Goal: Find contact information: Find contact information

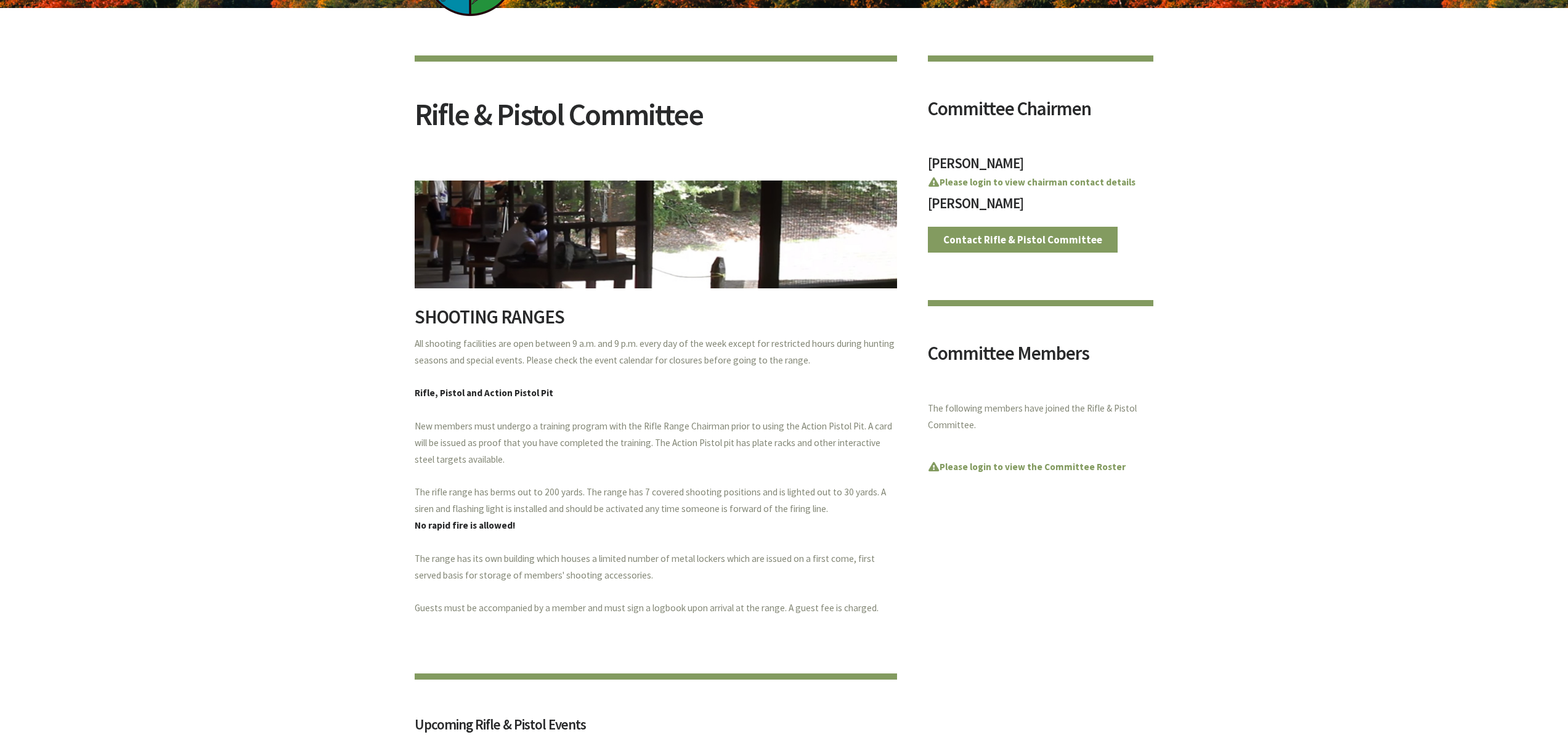
scroll to position [185, 0]
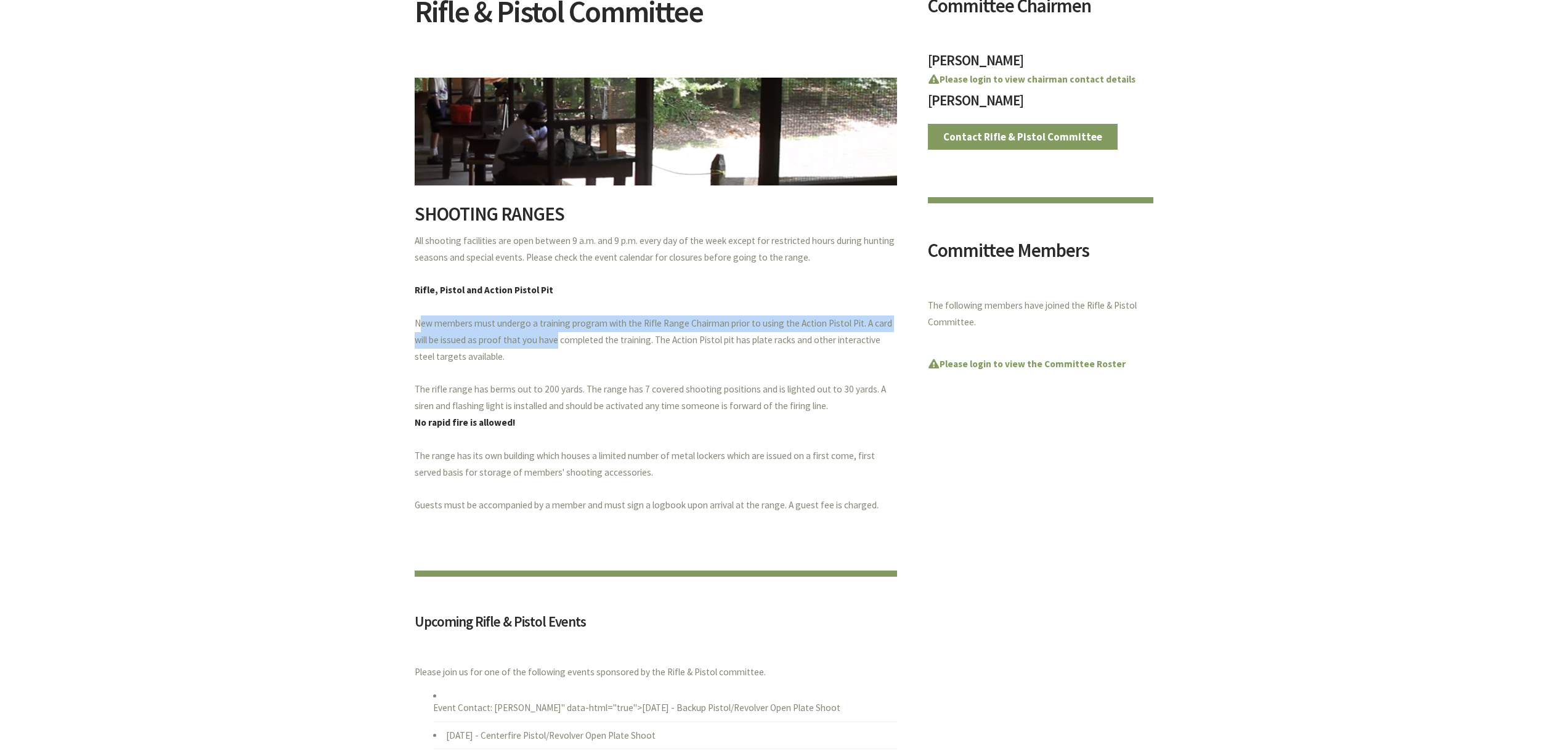
drag, startPoint x: 414, startPoint y: 327, endPoint x: 550, endPoint y: 347, distance: 137.5
click at [550, 347] on p "All shooting facilities are open between 9 a.m. and 9 p.m. every day of the wee…" at bounding box center [656, 373] width 482 height 281
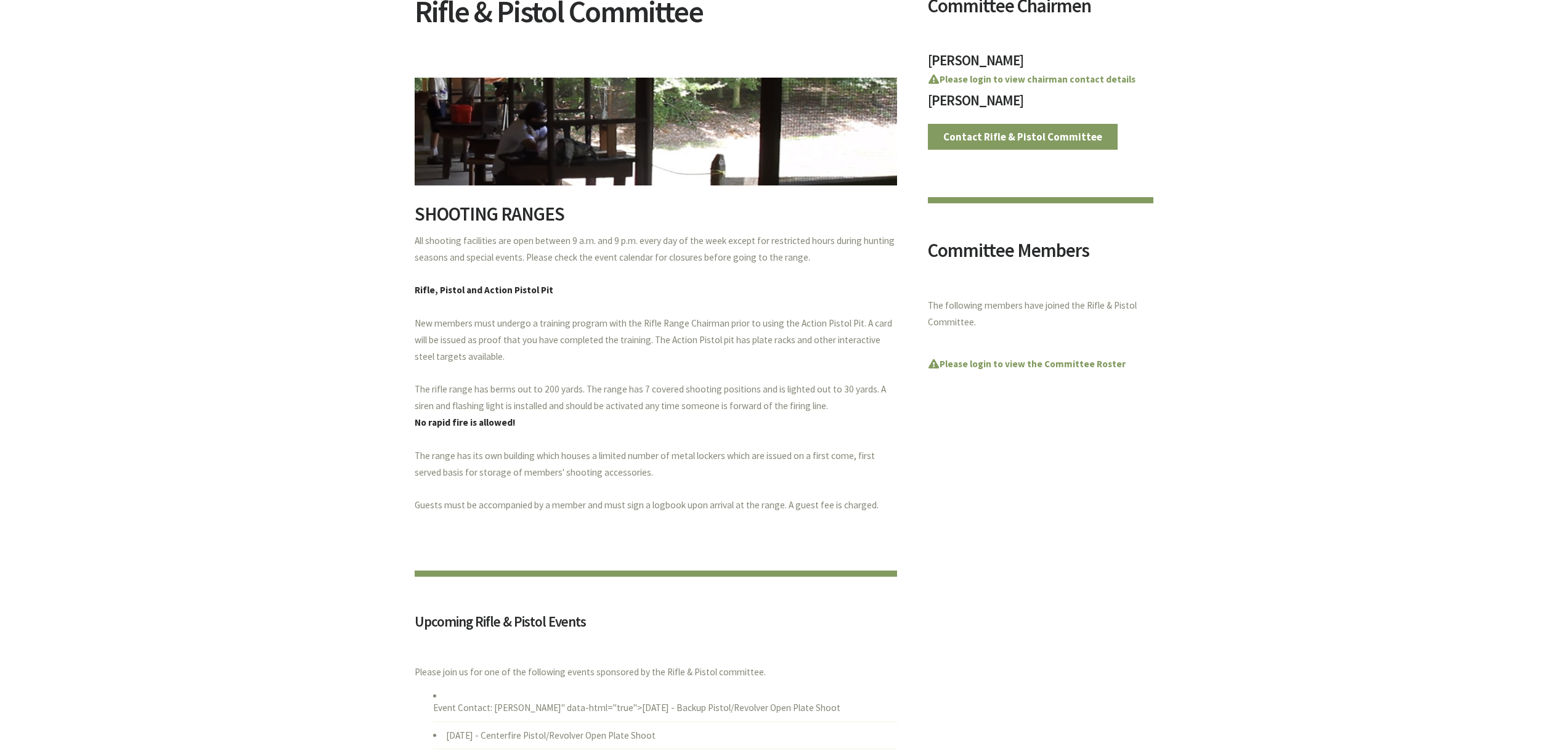
click at [623, 305] on p "All shooting facilities are open between 9 a.m. and 9 p.m. every day of the wee…" at bounding box center [656, 373] width 482 height 281
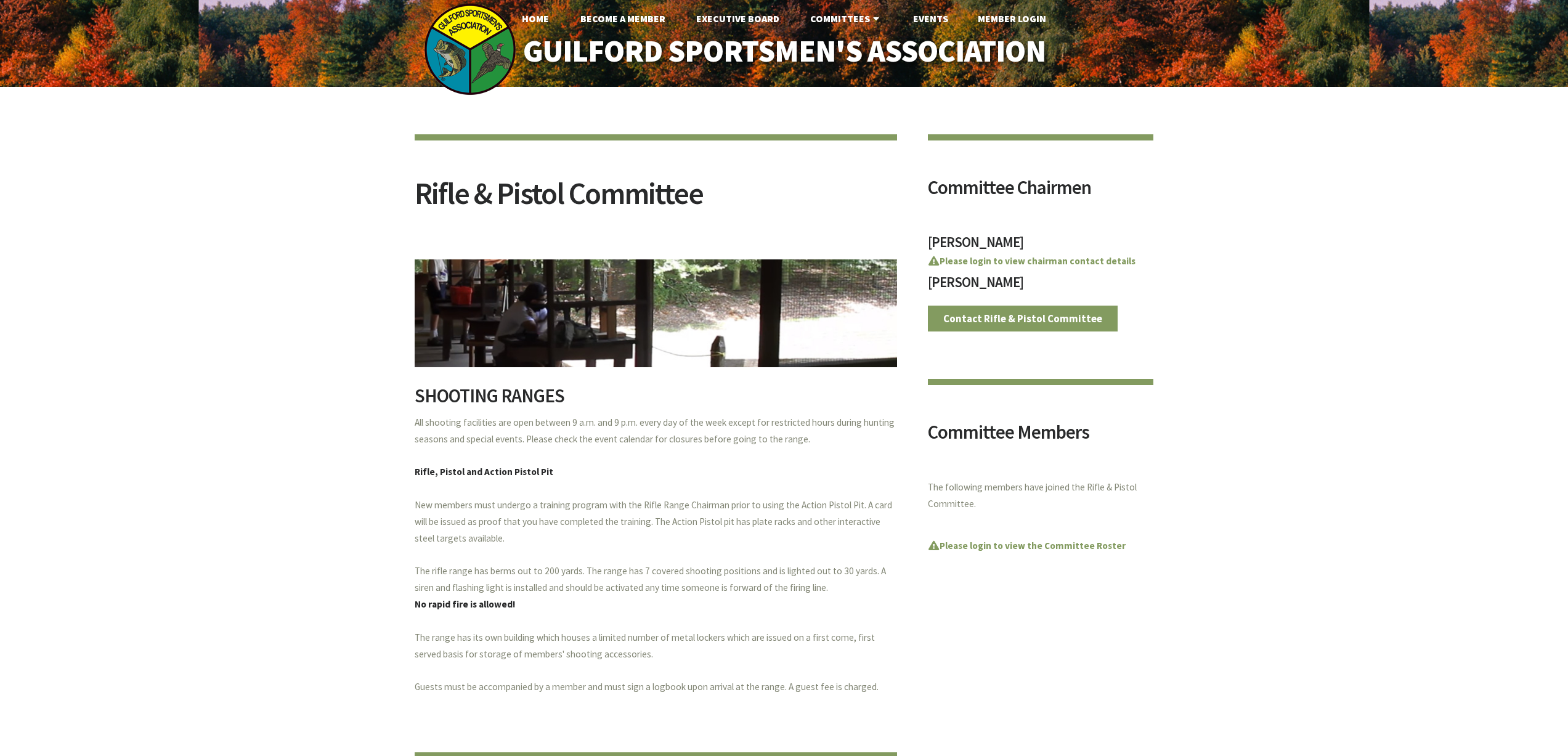
scroll to position [0, 0]
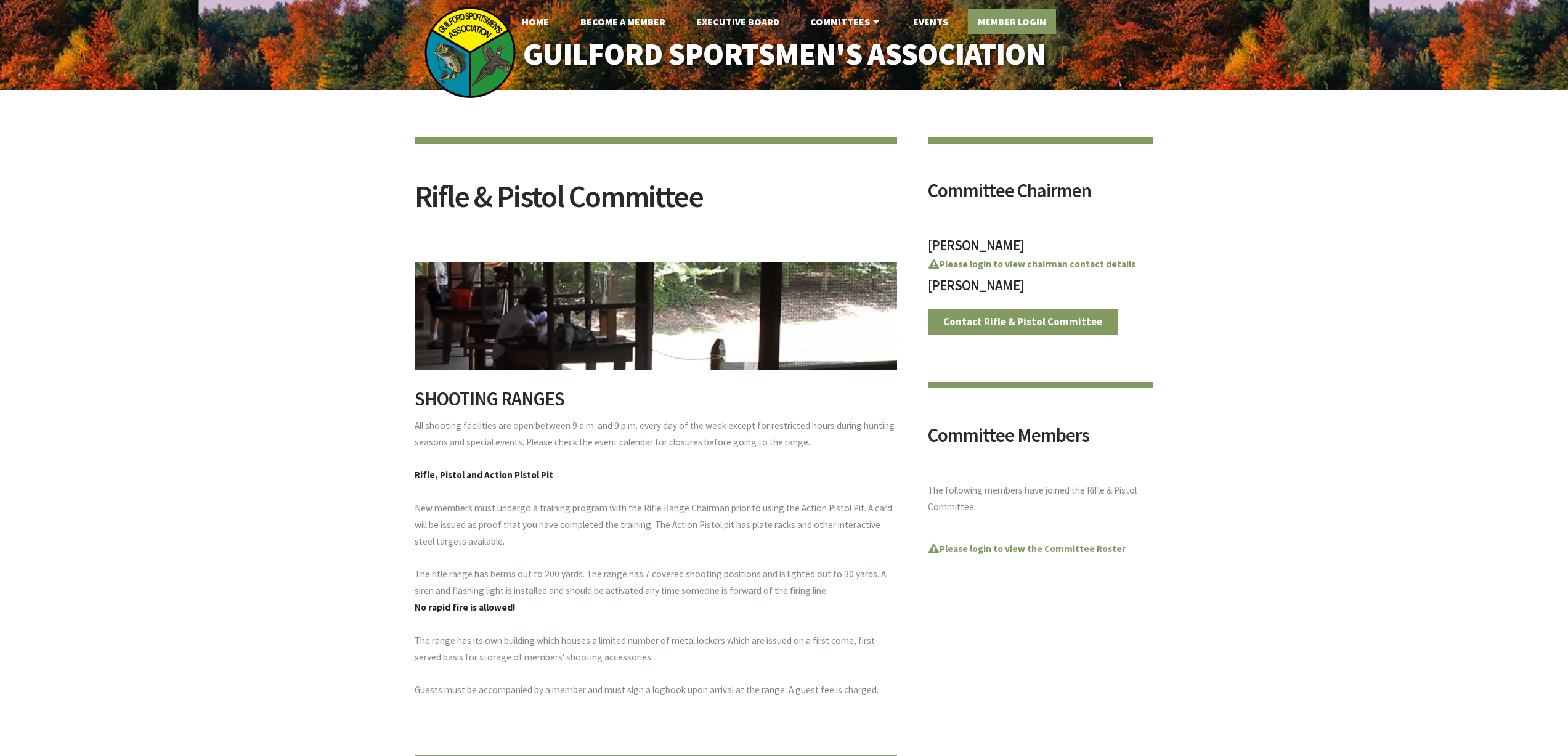
click at [1011, 18] on link "Member Login" at bounding box center [1012, 21] width 88 height 25
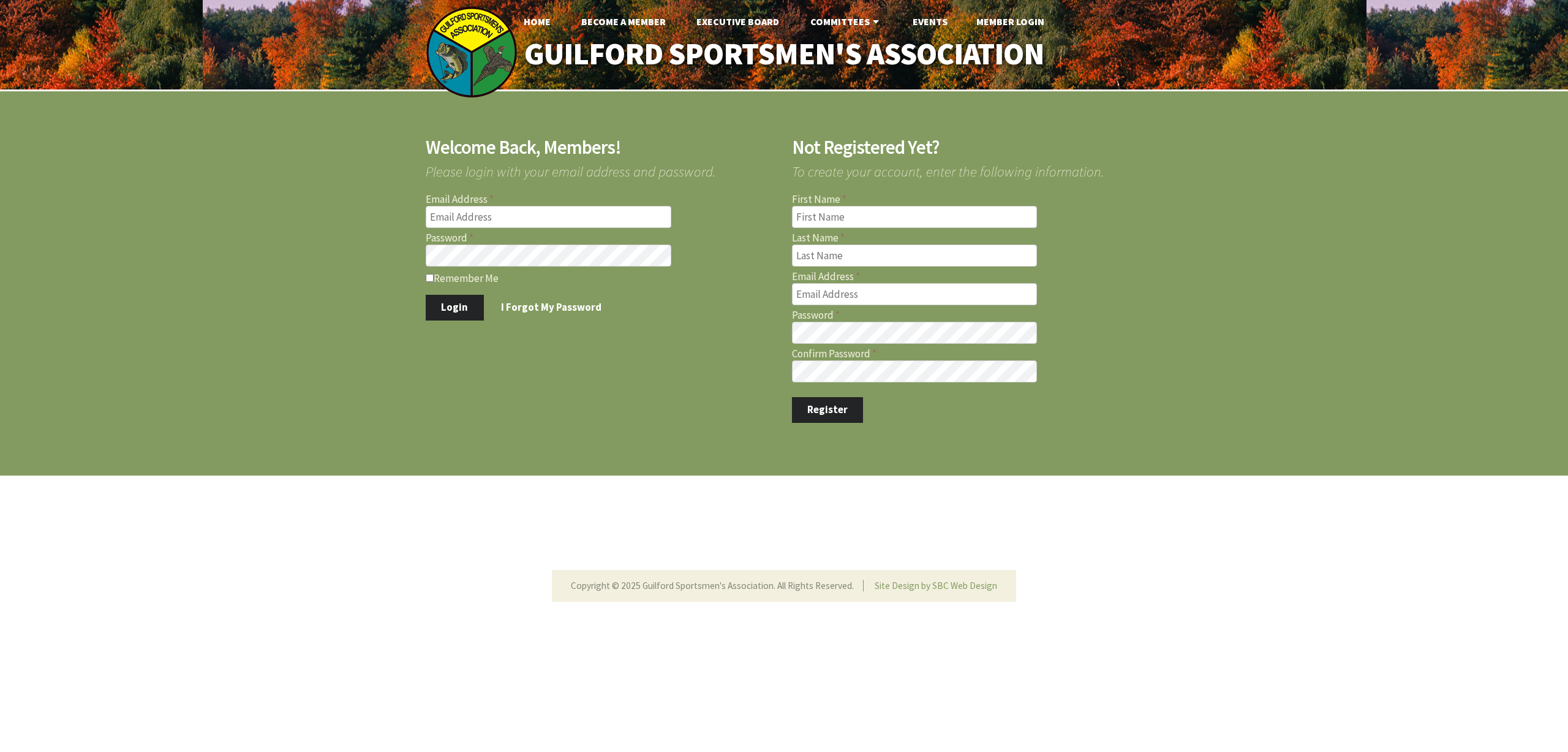
click at [561, 213] on input "Email Address" at bounding box center [549, 216] width 246 height 22
type input "[EMAIL_ADDRESS][DOMAIN_NAME]"
click at [426, 295] on button "Login" at bounding box center [455, 307] width 58 height 26
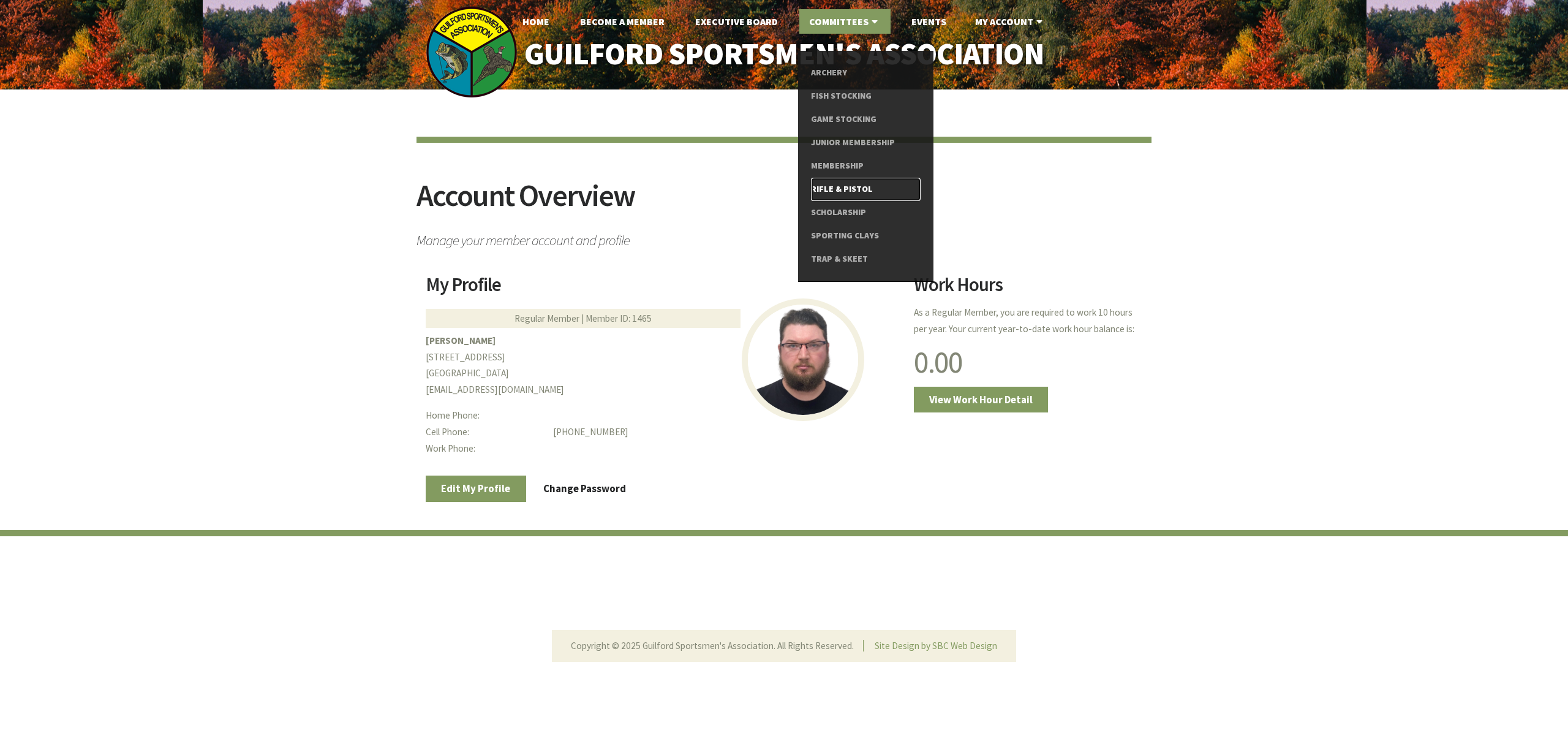
click at [858, 185] on link "Rifle & Pistol" at bounding box center [866, 189] width 110 height 23
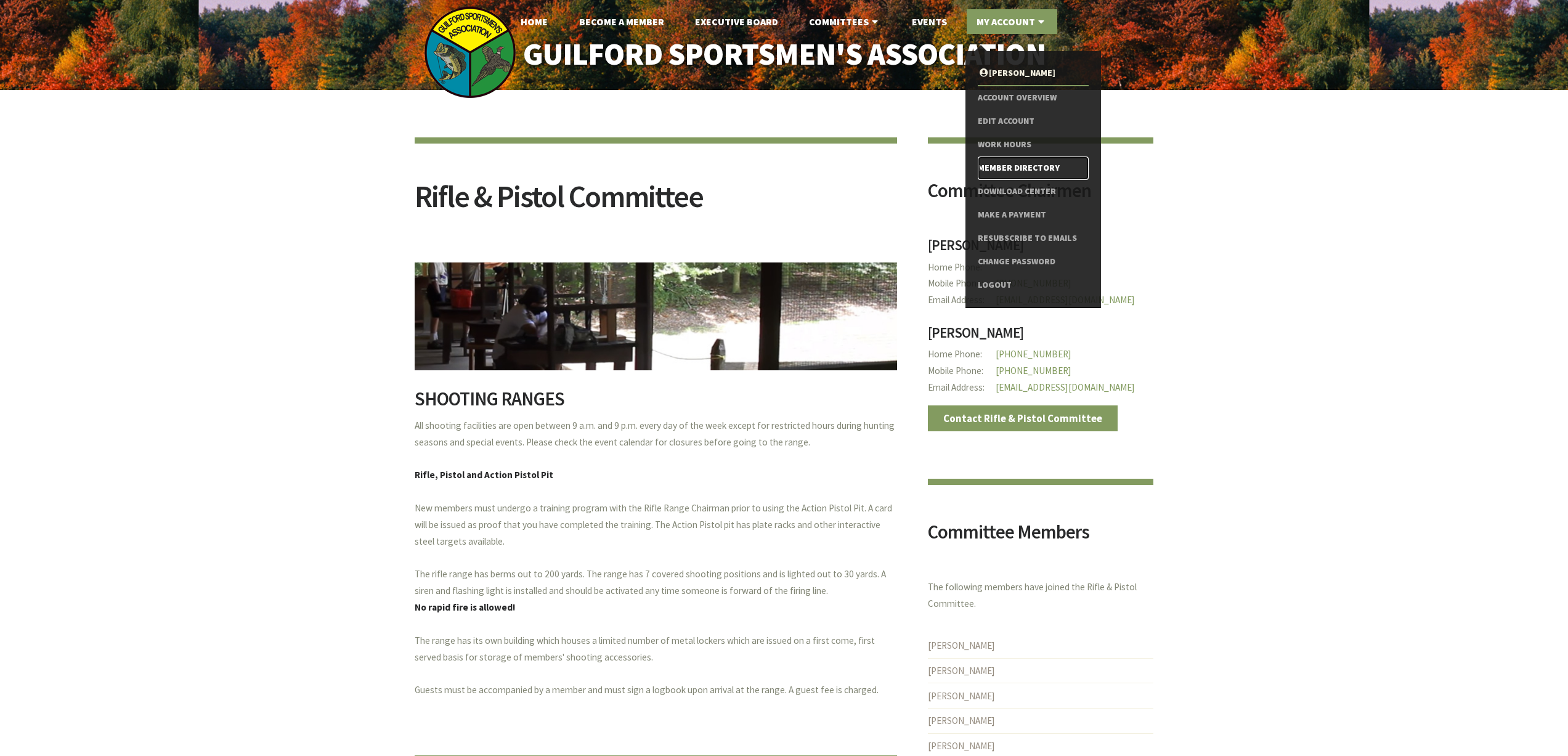
click at [1016, 170] on link "Member Directory" at bounding box center [1033, 168] width 110 height 23
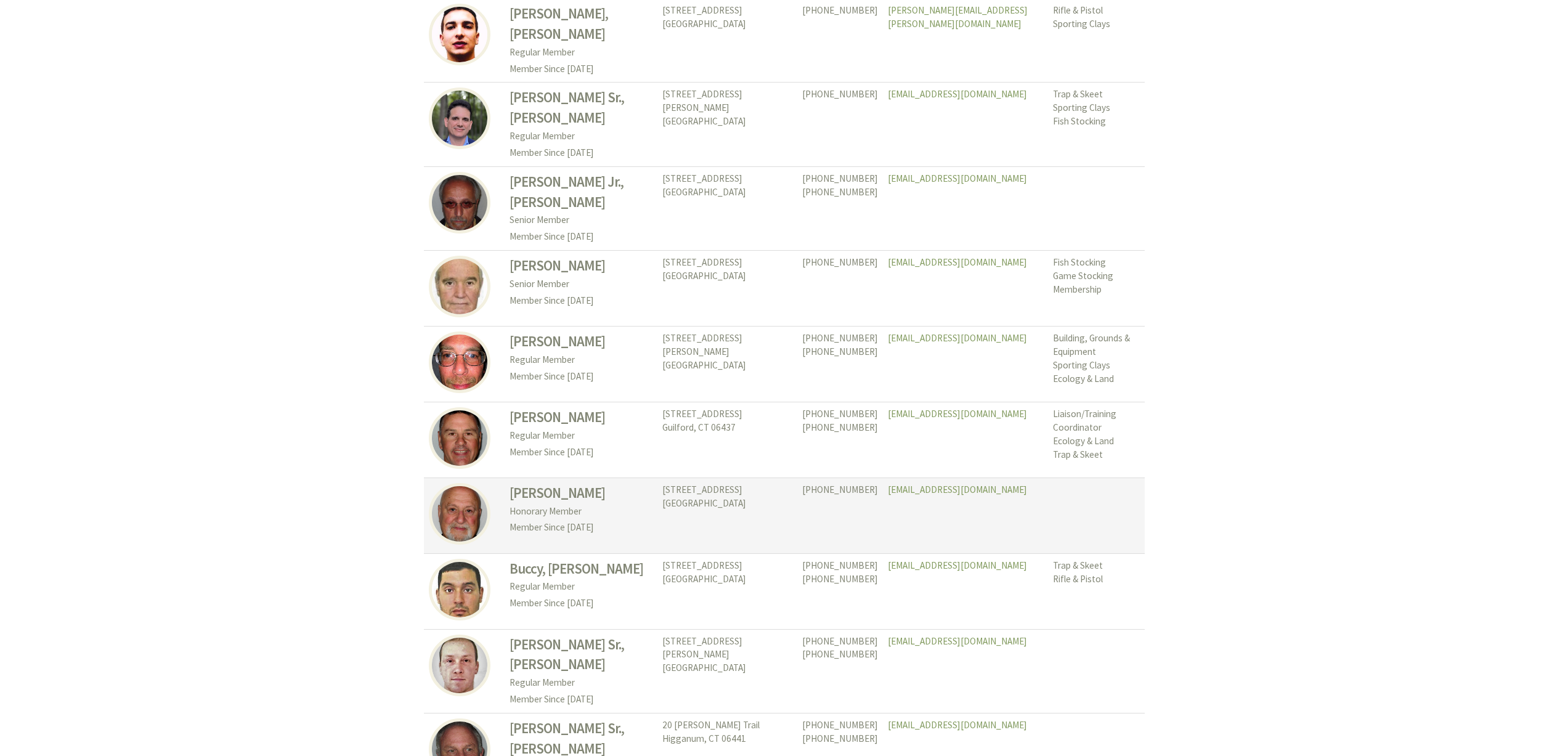
scroll to position [5470, 0]
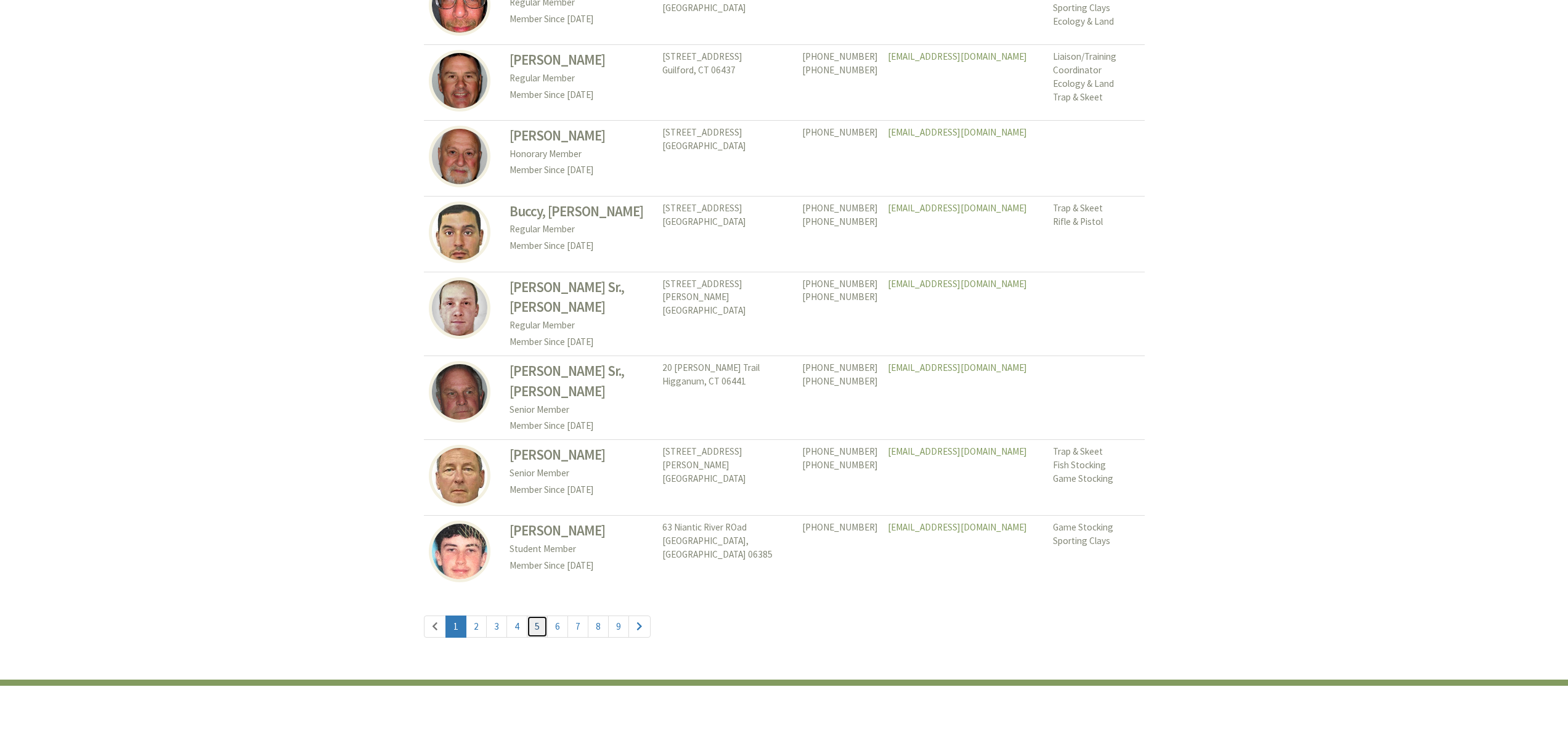
click at [537, 615] on link "5" at bounding box center [537, 626] width 21 height 22
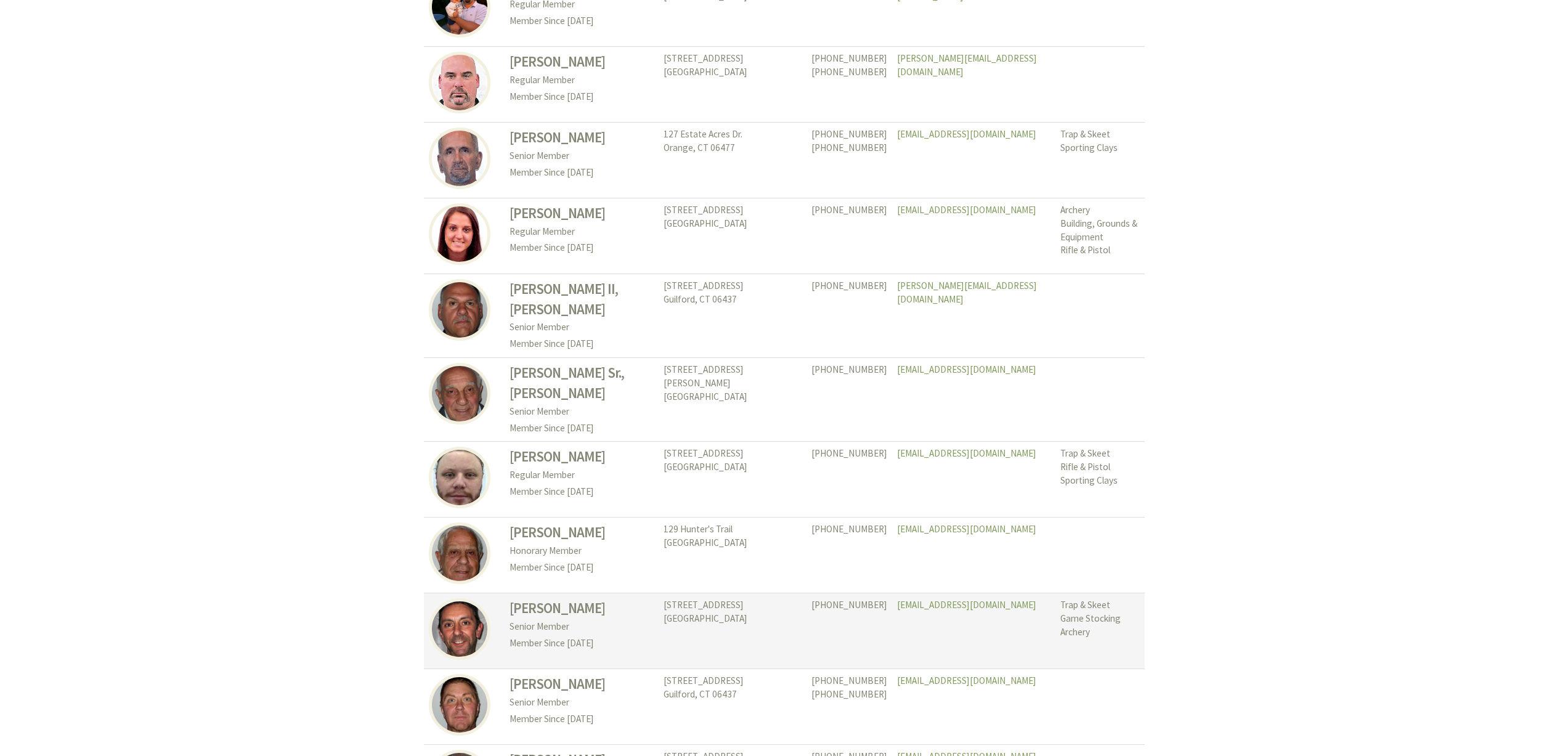
scroll to position [5470, 0]
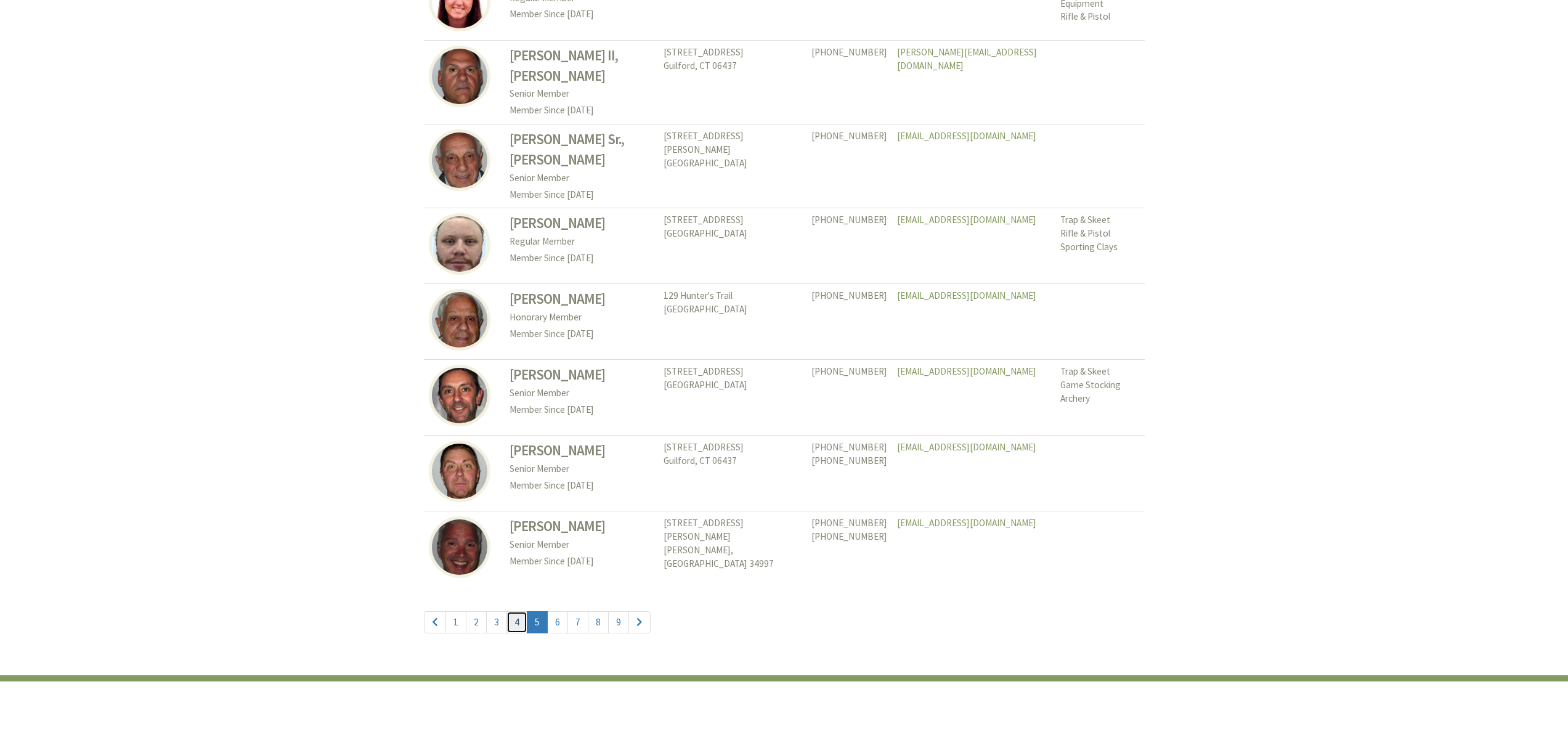
click at [516, 611] on link "4" at bounding box center [516, 622] width 21 height 22
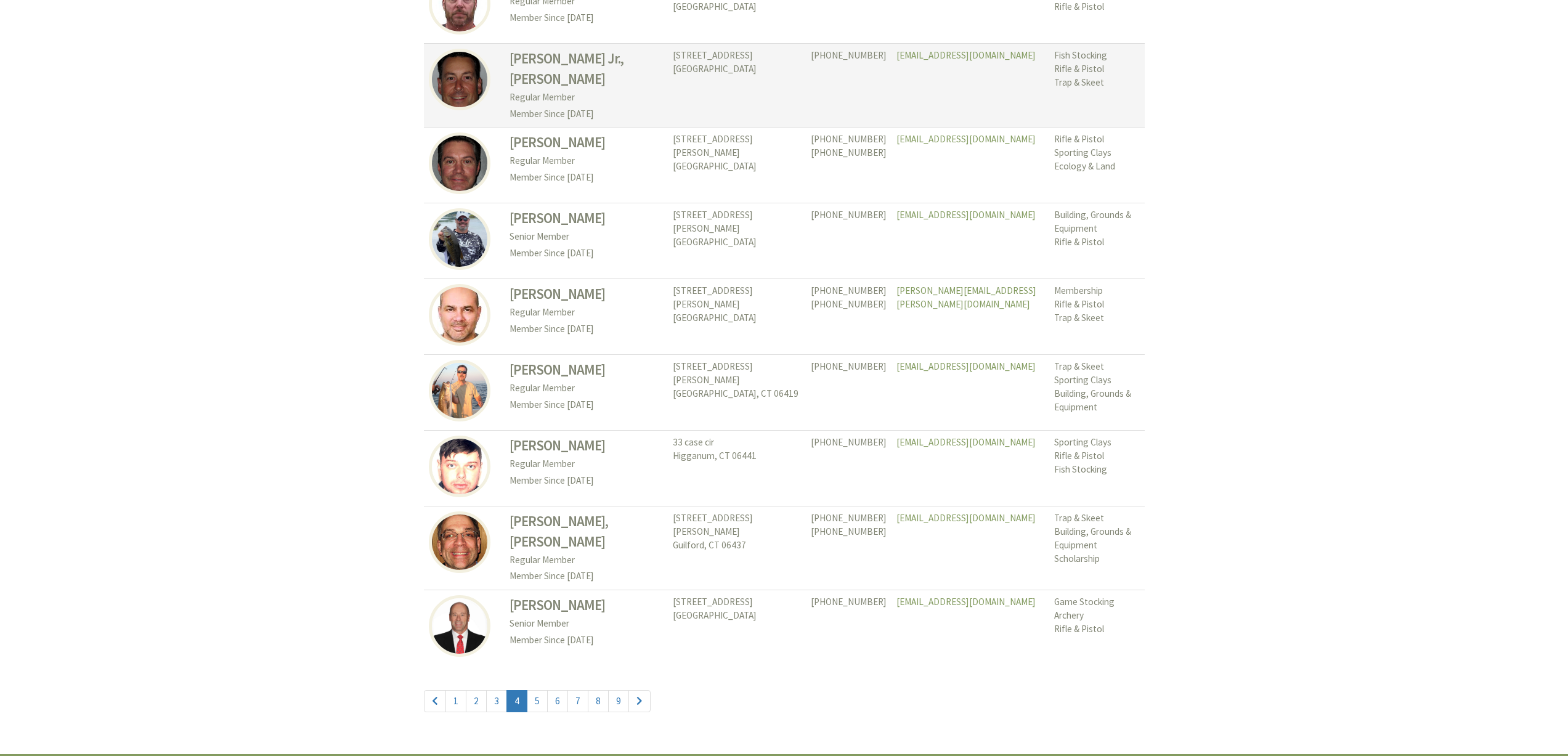
scroll to position [5359, 0]
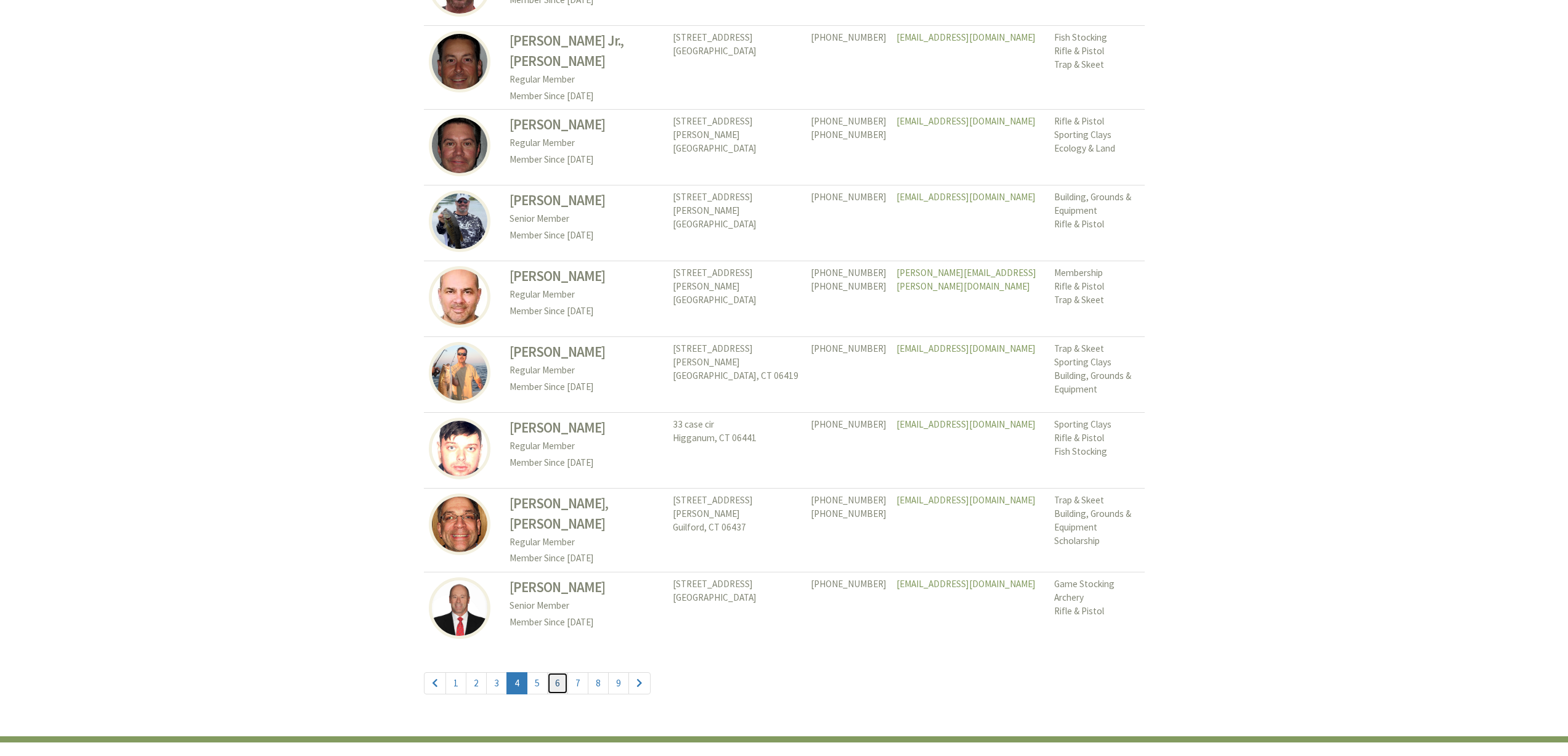
click at [553, 684] on link "6" at bounding box center [557, 683] width 21 height 22
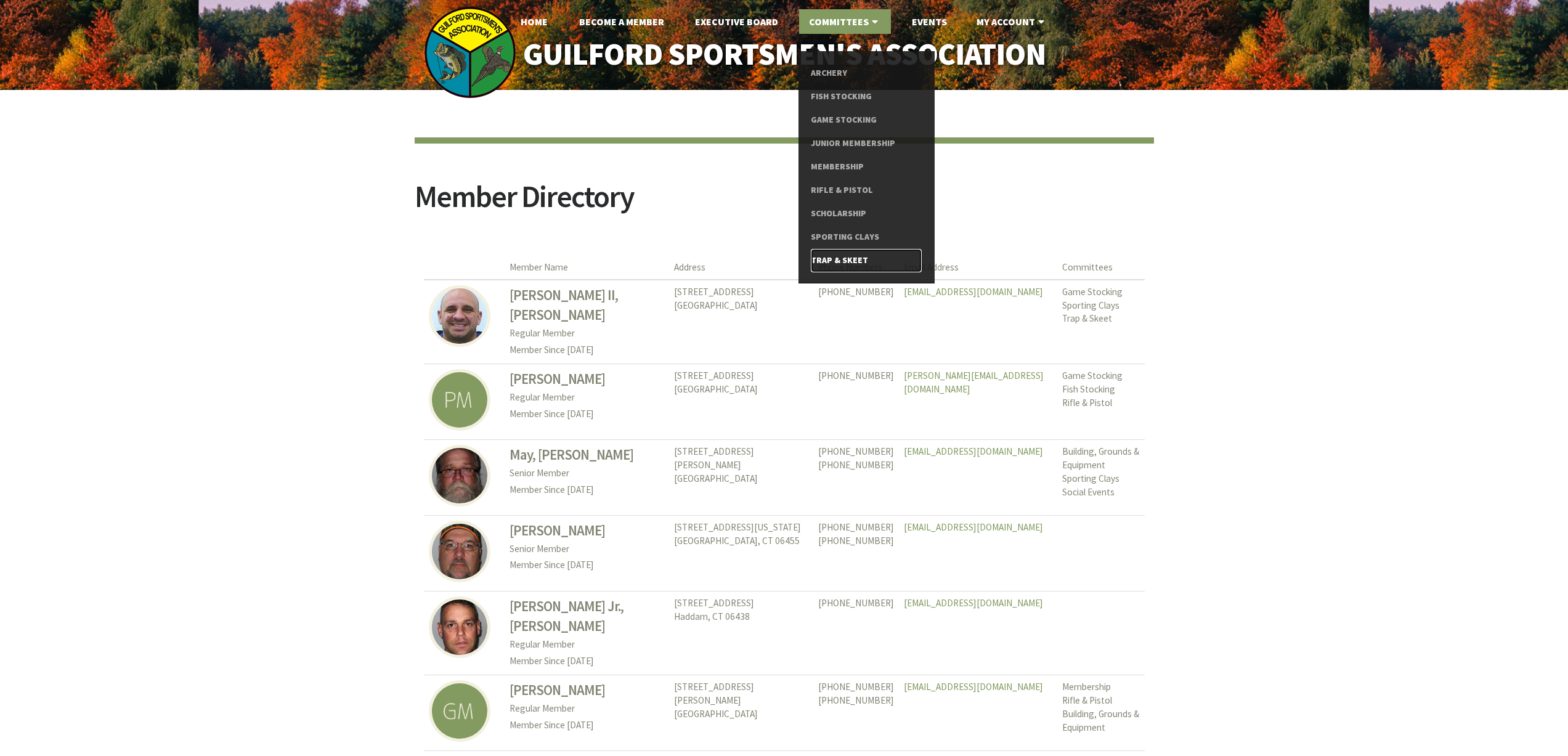
click at [854, 260] on link "Trap & Skeet" at bounding box center [866, 260] width 110 height 23
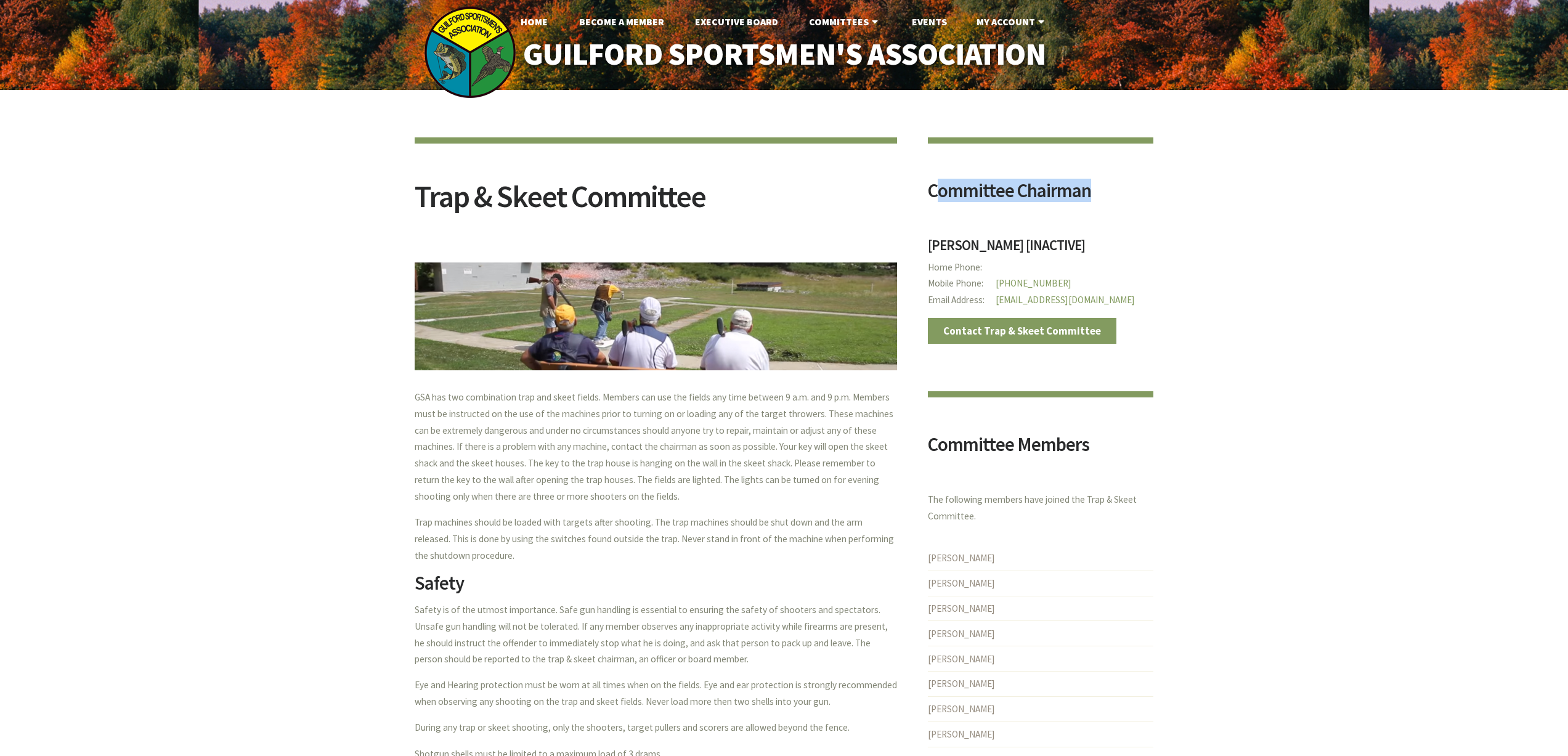
drag, startPoint x: 940, startPoint y: 196, endPoint x: 1108, endPoint y: 204, distance: 168.2
click at [1108, 204] on h2 "Committee Chairman" at bounding box center [1040, 195] width 226 height 28
drag, startPoint x: 926, startPoint y: 247, endPoint x: 1062, endPoint y: 254, distance: 136.2
